Goal: Task Accomplishment & Management: Manage account settings

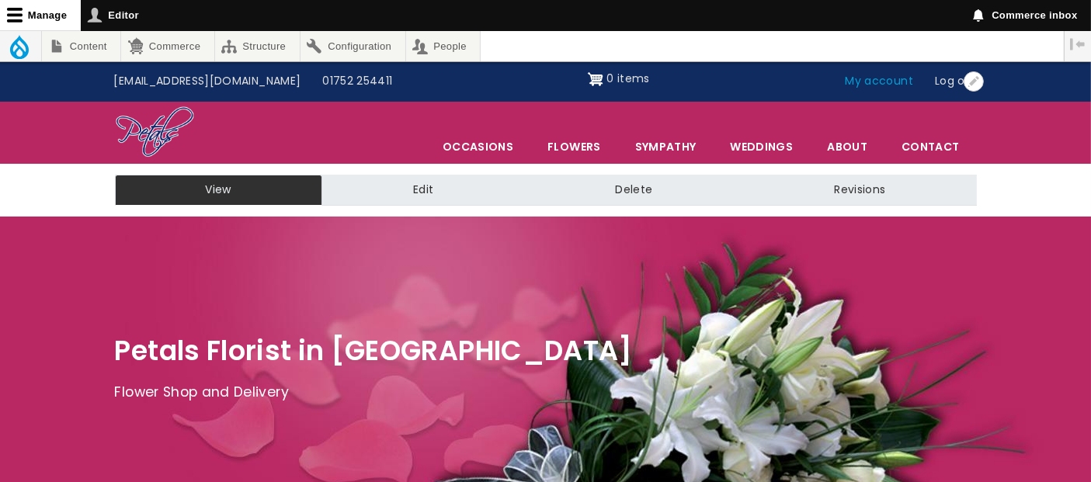
click at [892, 81] on link "My account" at bounding box center [880, 81] width 90 height 29
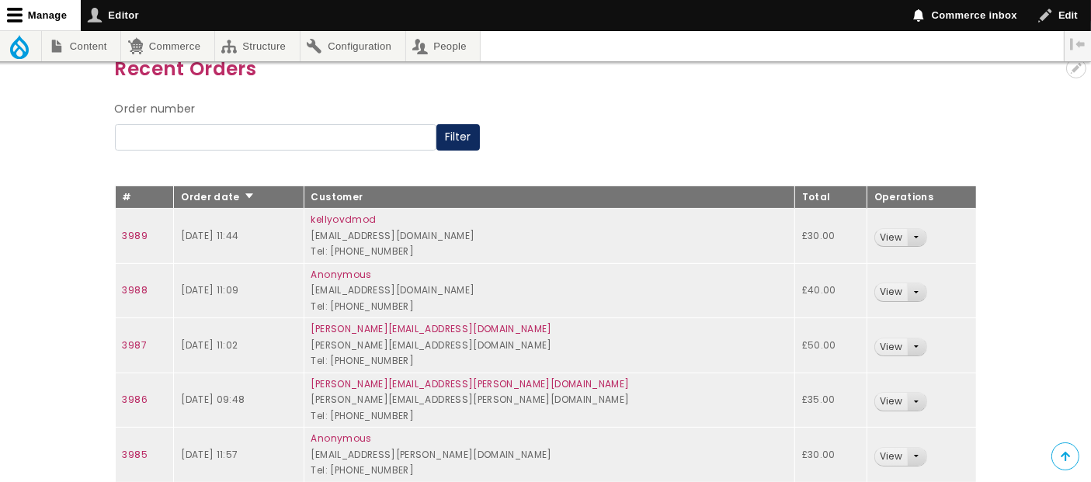
scroll to position [259, 0]
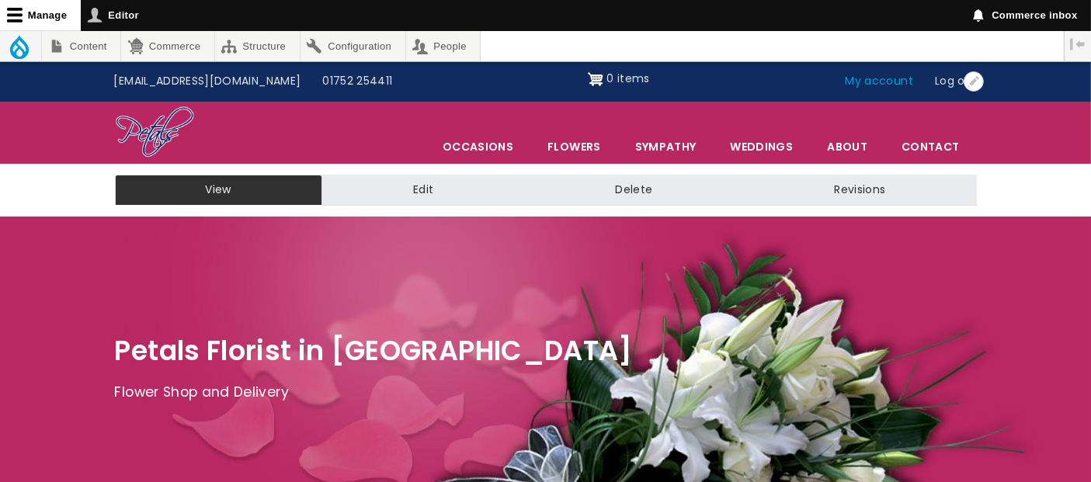
click at [905, 80] on link "My account" at bounding box center [880, 81] width 90 height 29
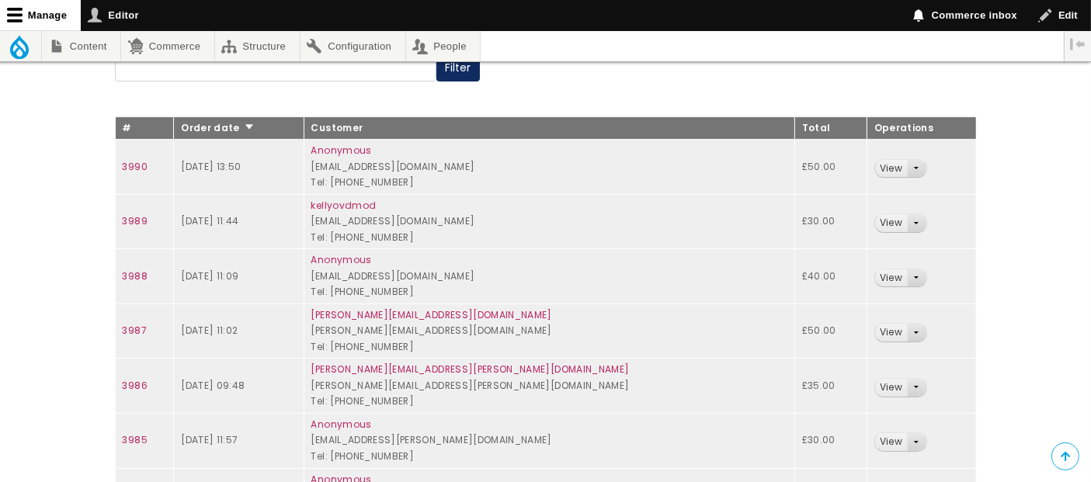
scroll to position [259, 0]
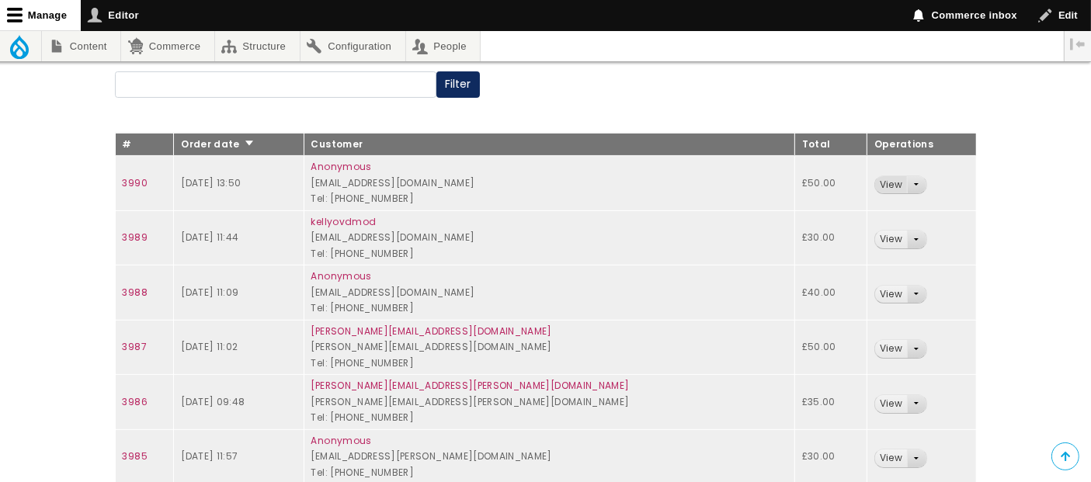
click at [875, 182] on link "View" at bounding box center [891, 185] width 32 height 18
